Goal: Information Seeking & Learning: Find specific fact

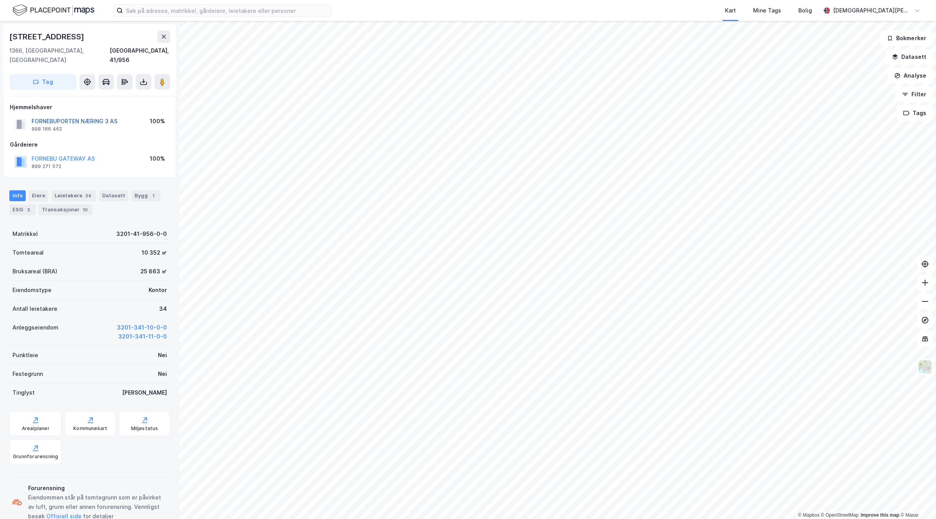
click at [0, 0] on button "FORNEBUPORTEN NÆRING 3 AS" at bounding box center [0, 0] width 0 height 0
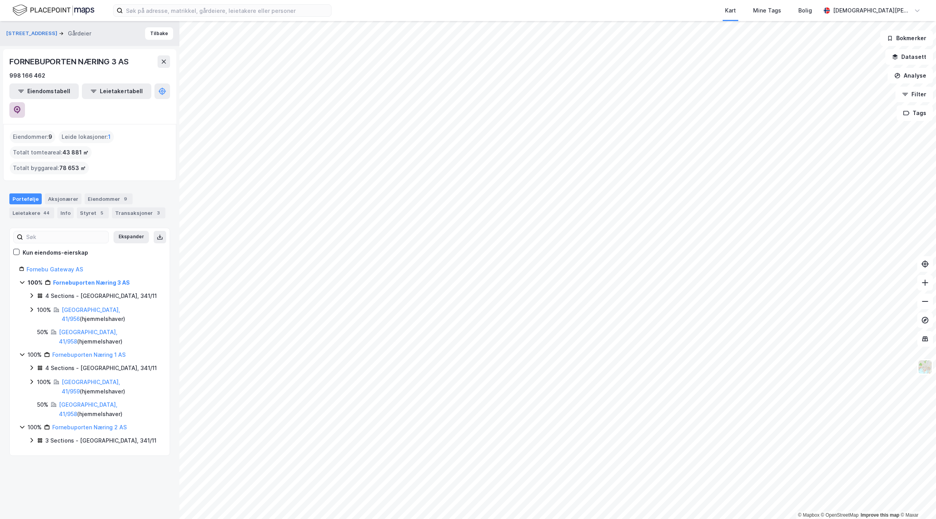
click at [25, 102] on button at bounding box center [17, 110] width 16 height 16
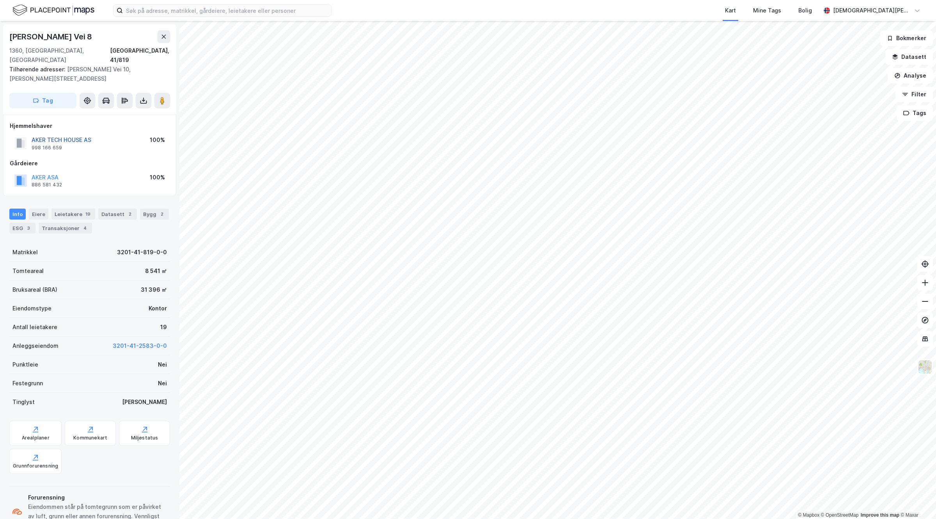
click at [0, 0] on button "AKER TECH HOUSE AS" at bounding box center [0, 0] width 0 height 0
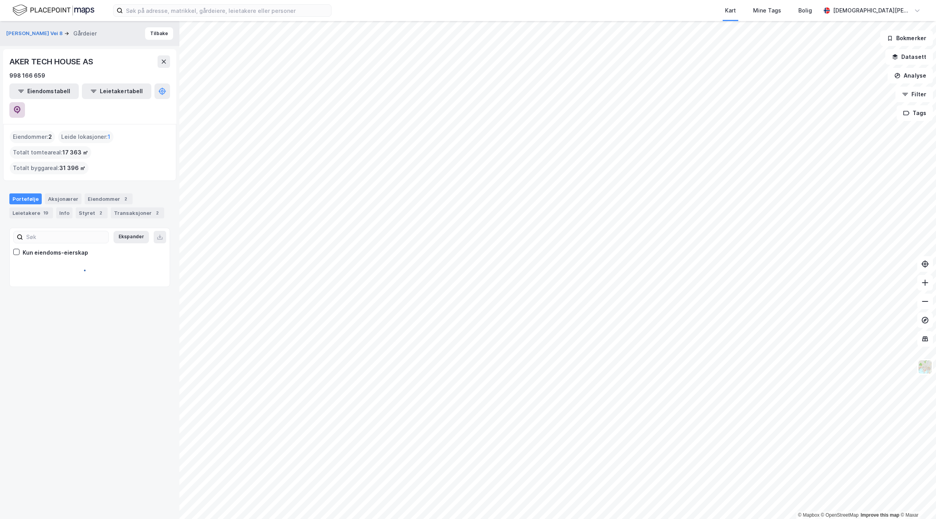
click at [25, 102] on button at bounding box center [17, 110] width 16 height 16
